Goal: Find specific page/section: Find specific page/section

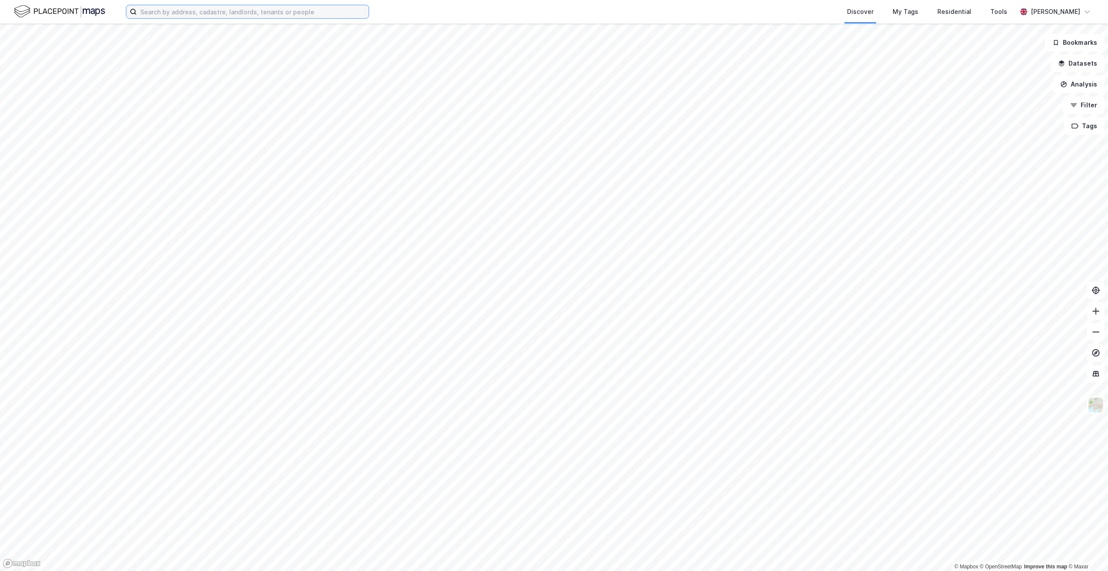
click at [275, 16] on input at bounding box center [253, 11] width 232 height 13
click at [224, 13] on input at bounding box center [253, 11] width 232 height 13
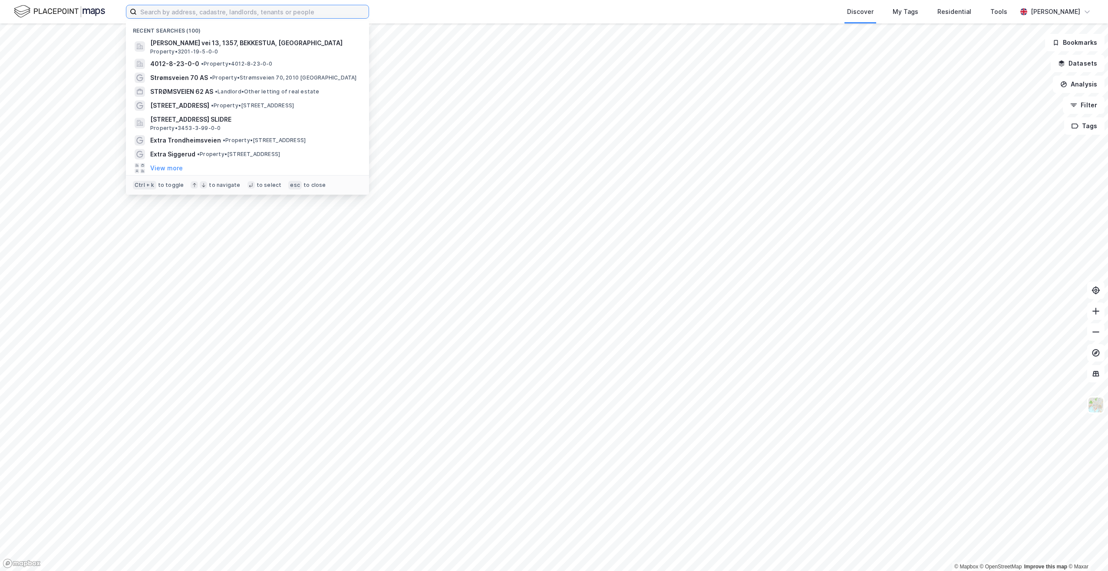
click at [166, 13] on input at bounding box center [253, 11] width 232 height 13
click at [221, 10] on input at bounding box center [253, 11] width 232 height 13
click at [233, 11] on input at bounding box center [253, 11] width 232 height 13
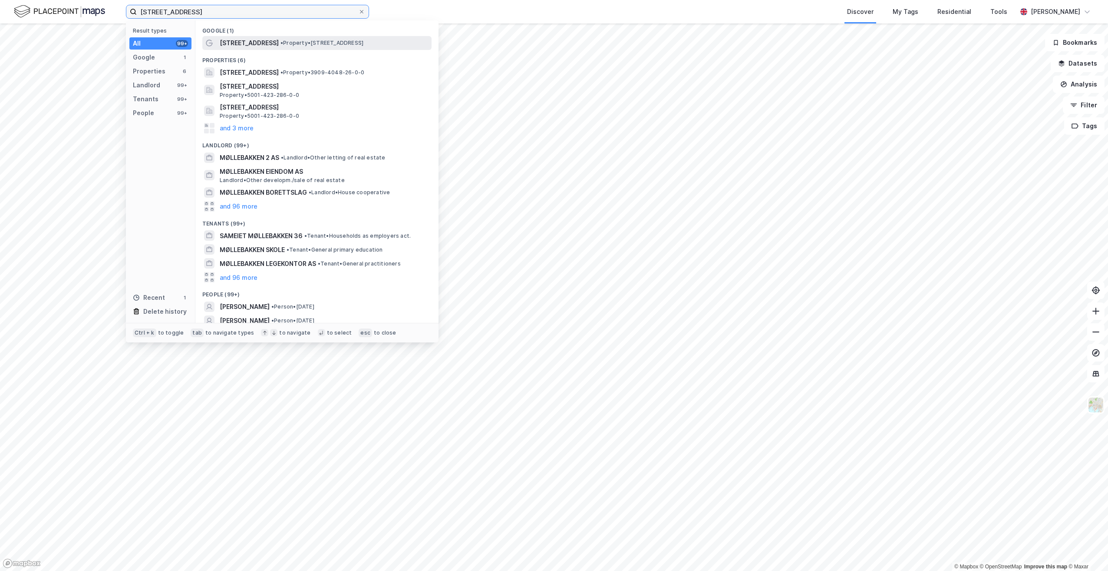
type input "[STREET_ADDRESS]"
click at [280, 42] on span "• Property • [STREET_ADDRESS]" at bounding box center [321, 43] width 83 height 7
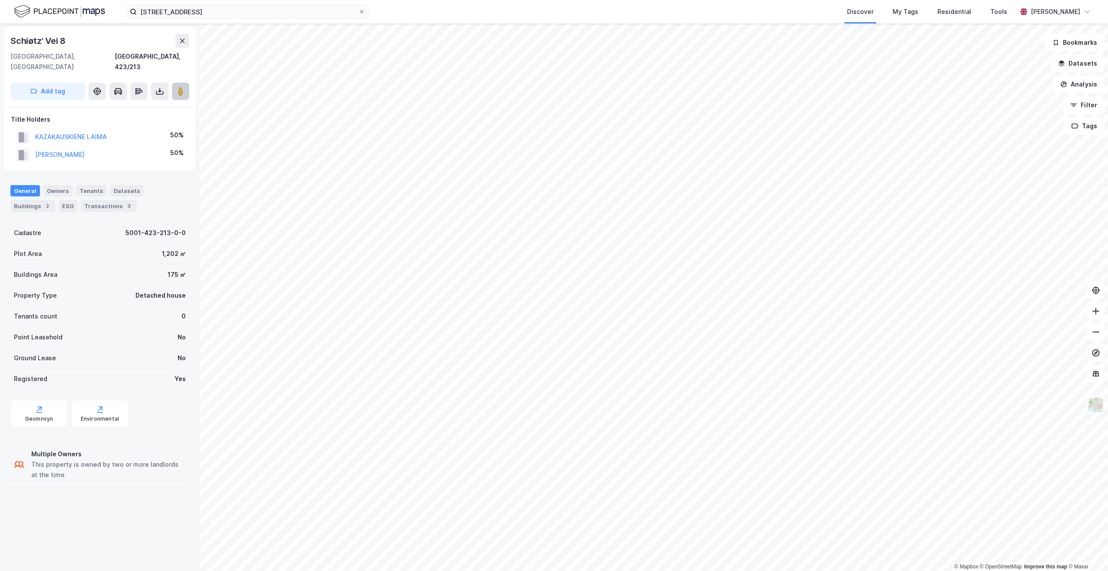
click at [174, 82] on button at bounding box center [180, 90] width 17 height 17
